Goal: Transaction & Acquisition: Purchase product/service

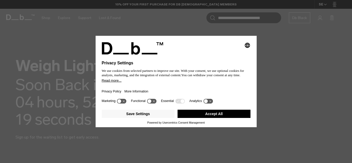
click at [216, 112] on button "Accept All" at bounding box center [213, 114] width 73 height 8
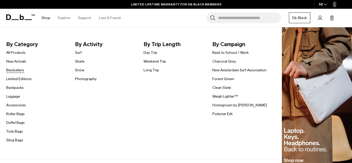
click at [12, 69] on link "Bestsellers" at bounding box center [15, 69] width 18 height 5
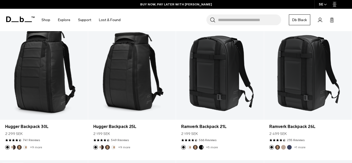
scroll to position [161, 0]
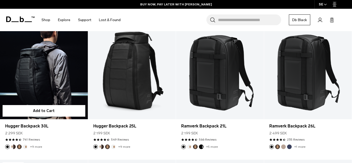
click at [35, 86] on link "Hugger Backpack 30L" at bounding box center [44, 70] width 88 height 97
